Goal: Task Accomplishment & Management: Complete application form

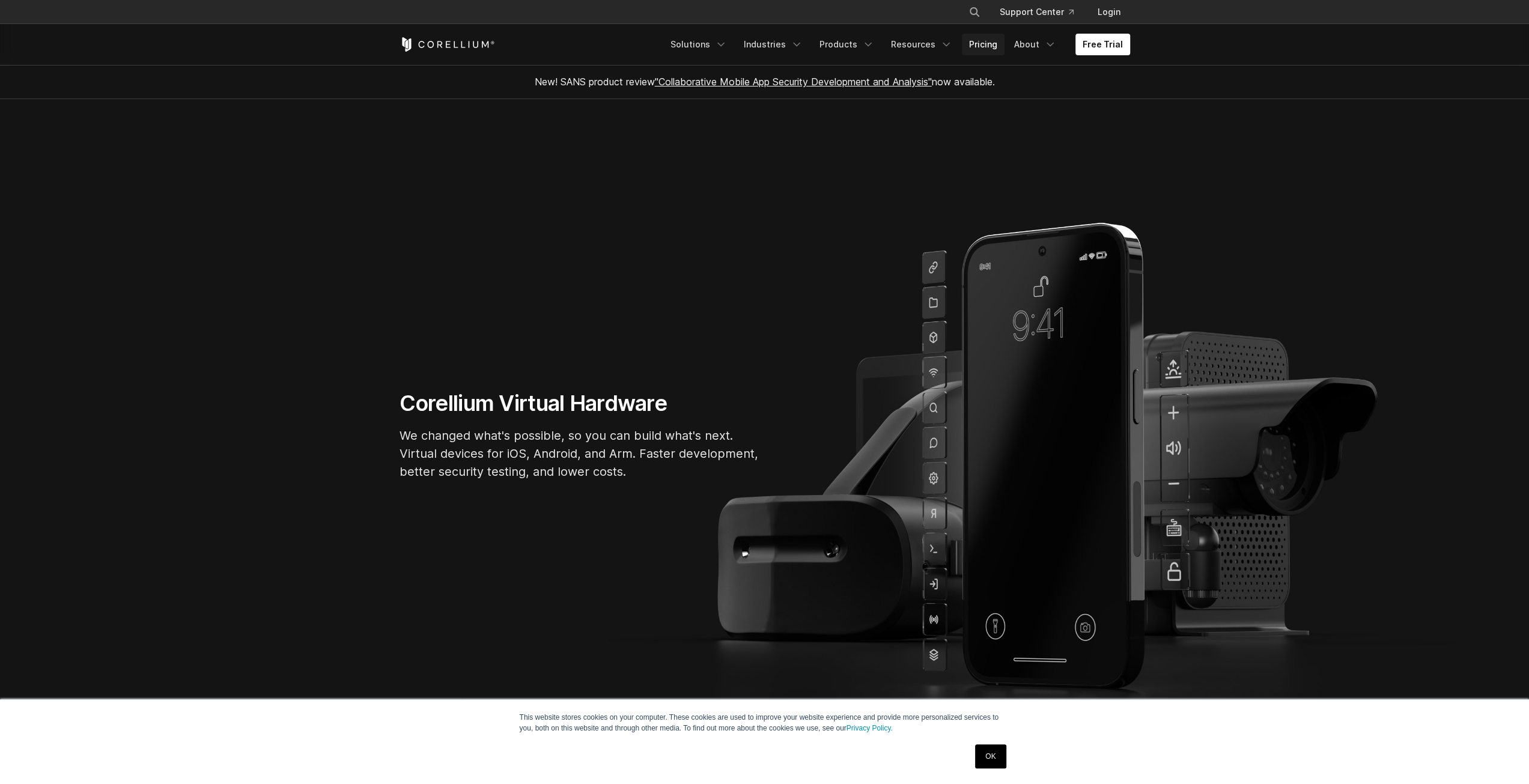
click at [973, 44] on link "Pricing" at bounding box center [983, 44] width 43 height 22
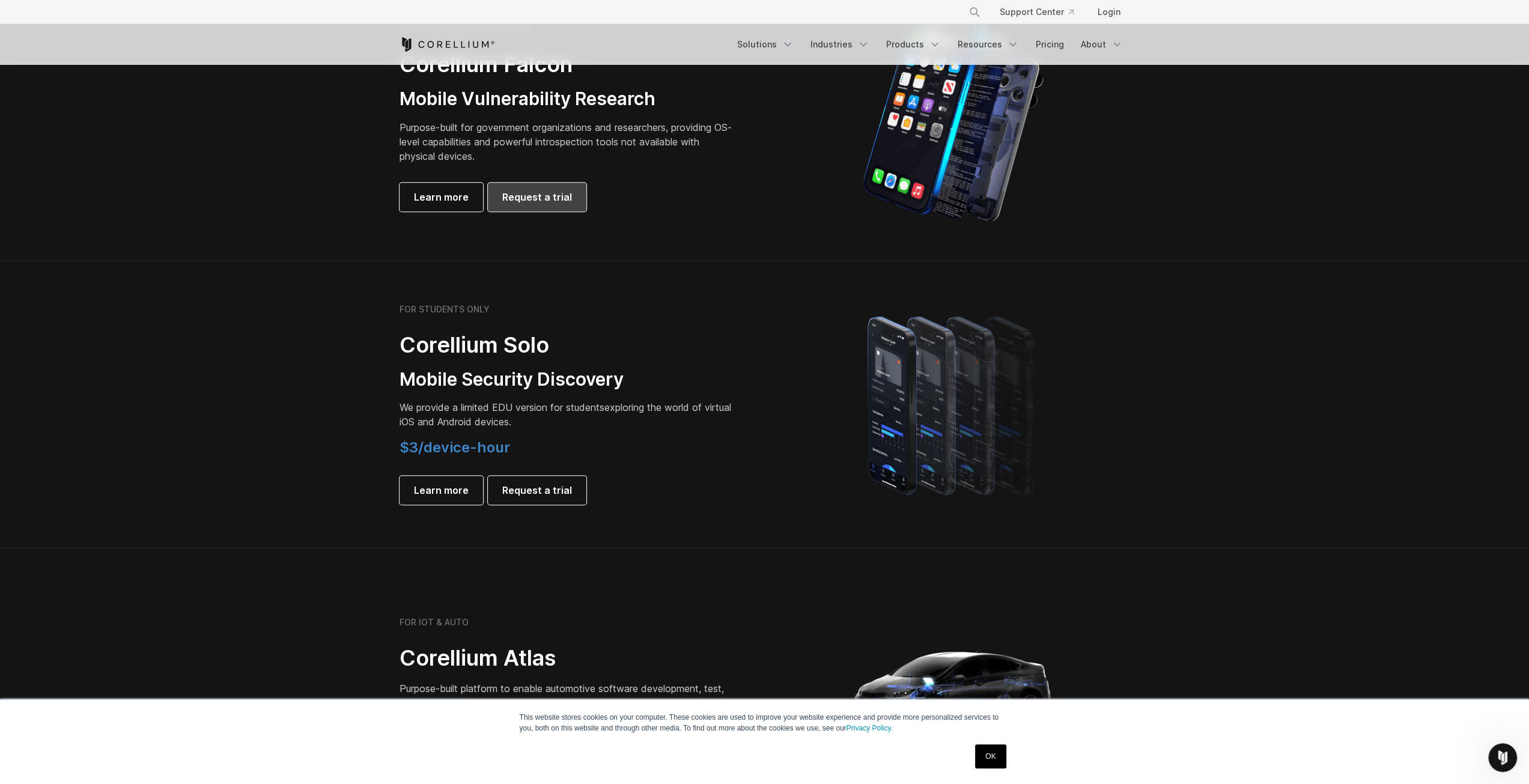
scroll to position [661, 0]
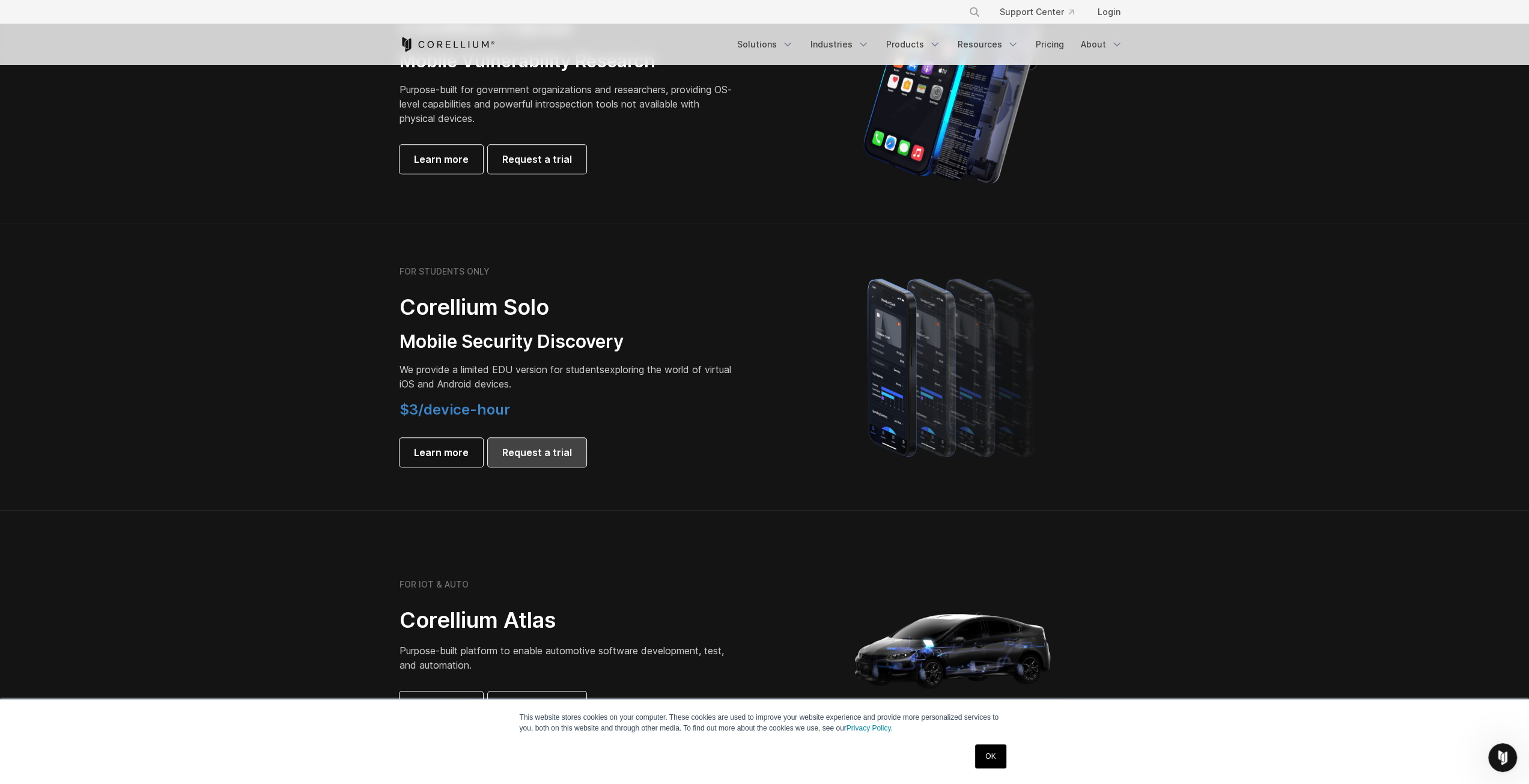
click at [538, 455] on span "Request a trial" at bounding box center [537, 452] width 69 height 14
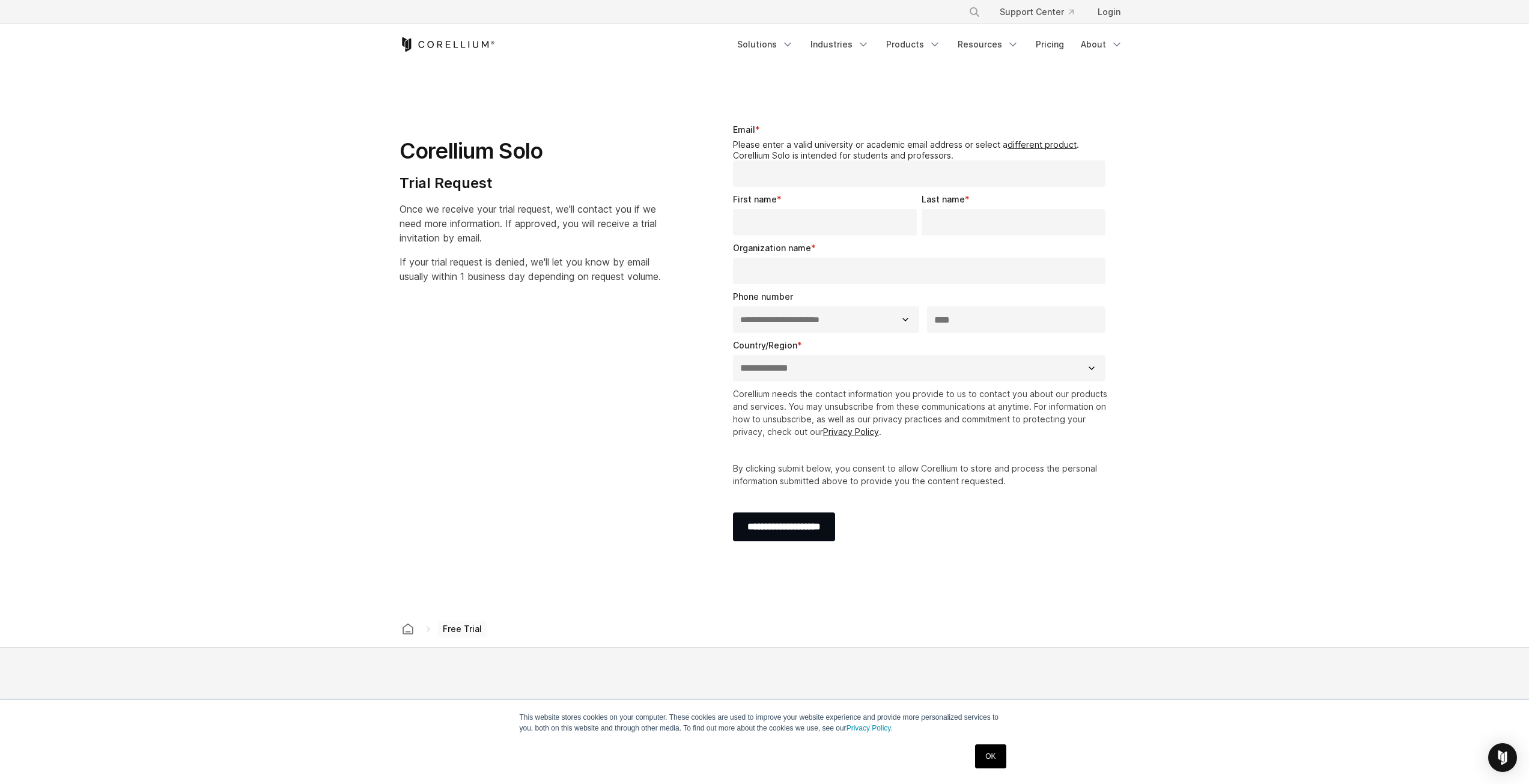
select select "**"
